Goal: Task Accomplishment & Management: Use online tool/utility

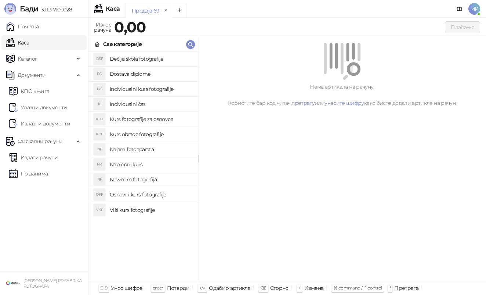
click at [145, 193] on h4 "Osnovni kurs fotografije" at bounding box center [151, 195] width 82 height 12
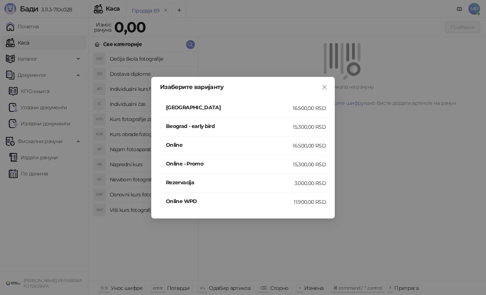
click at [202, 111] on h4 "[GEOGRAPHIC_DATA]" at bounding box center [229, 107] width 127 height 8
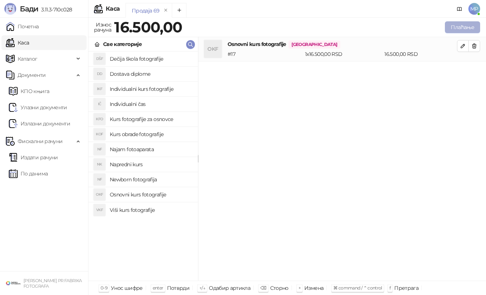
click at [474, 24] on button "Плаћање" at bounding box center [462, 27] width 35 height 12
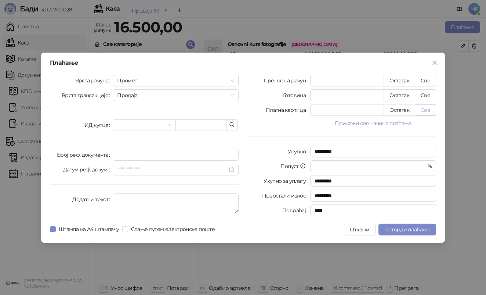
click at [426, 111] on button "Све" at bounding box center [425, 110] width 21 height 12
type input "*****"
type input "****"
click at [105, 230] on span "Штампа на А4 штампачу" at bounding box center [89, 229] width 67 height 8
click at [404, 228] on span "Потврди плаћање" at bounding box center [408, 229] width 46 height 7
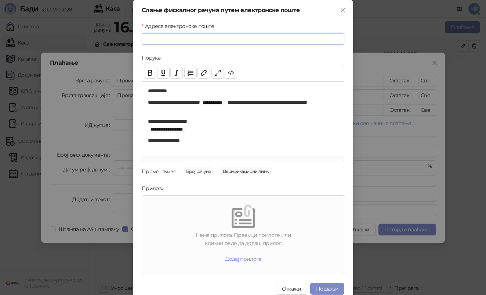
click at [281, 39] on input "Адреса електронске поште" at bounding box center [243, 39] width 203 height 12
paste input "**********"
type input "**********"
click at [332, 286] on button "Пошаљи" at bounding box center [327, 289] width 34 height 12
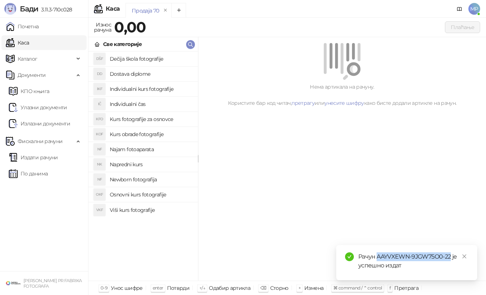
drag, startPoint x: 378, startPoint y: 255, endPoint x: 450, endPoint y: 255, distance: 71.3
click at [450, 255] on div "Рачун AAYVXEWN-9JGW75O0-22 је успешно издат" at bounding box center [414, 261] width 110 height 18
copy div "AAYVXEWN-9JGW75O0-22"
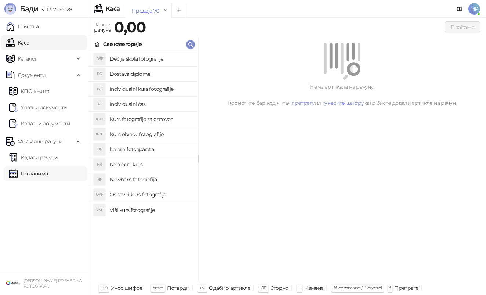
click at [48, 166] on link "По данима" at bounding box center [28, 173] width 39 height 15
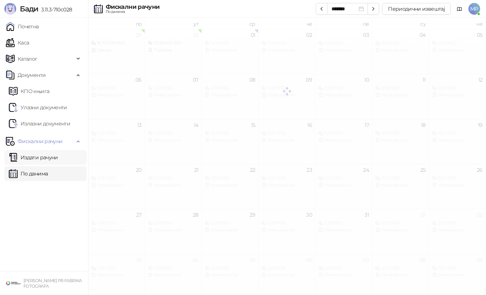
click at [58, 159] on link "Издати рачуни" at bounding box center [33, 157] width 49 height 15
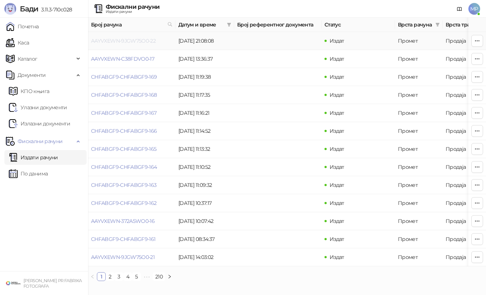
click at [137, 40] on link "AAYVXEWN-9JGW75O0-22" at bounding box center [123, 40] width 65 height 7
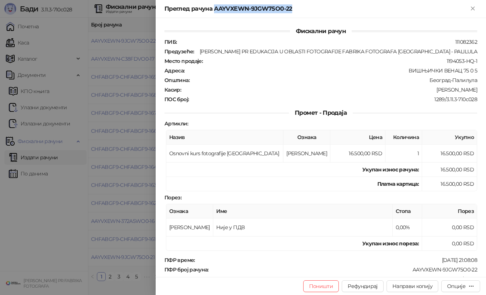
drag, startPoint x: 300, startPoint y: 7, endPoint x: 214, endPoint y: 11, distance: 86.4
click at [214, 11] on div "Преглед рачуна AAYVXEWN-9JGW75O0-22" at bounding box center [317, 8] width 304 height 9
copy div "AAYVXEWN-9JGW75O0-22"
click at [106, 110] on div at bounding box center [243, 147] width 486 height 295
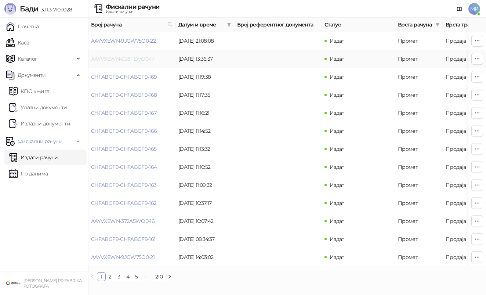
click at [137, 60] on link "AAYVXEWN-C38FDVO0-17" at bounding box center [122, 58] width 63 height 7
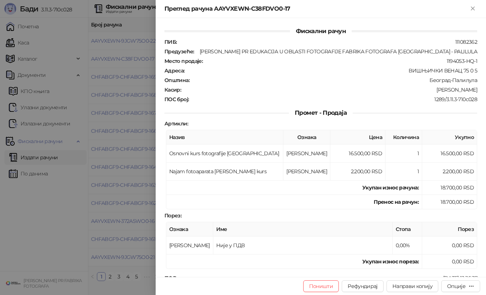
click at [91, 200] on div at bounding box center [243, 147] width 486 height 295
